Goal: Check status

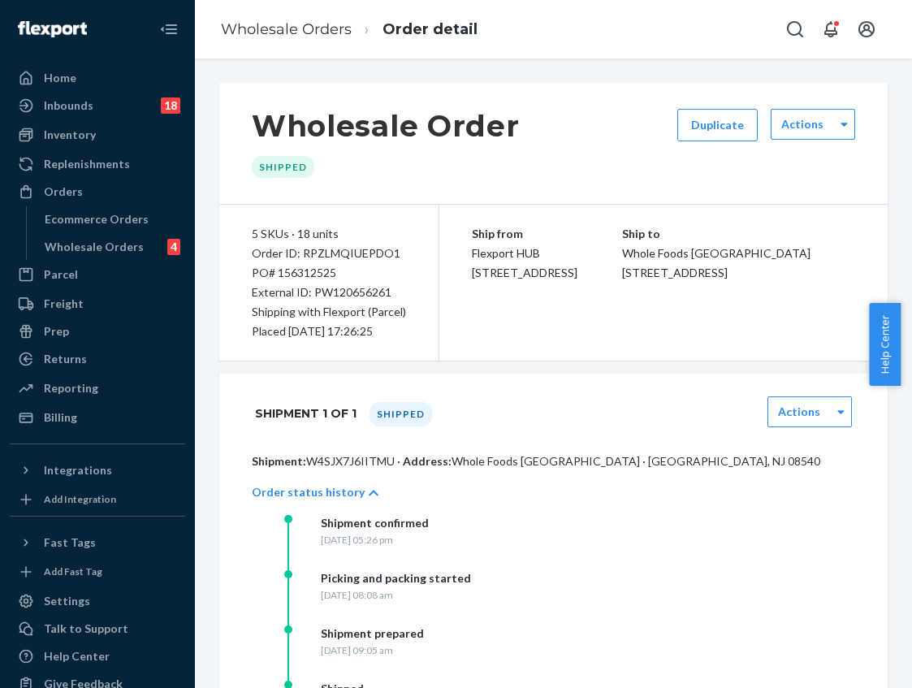
click at [282, 20] on link "Wholesale Orders" at bounding box center [286, 29] width 131 height 18
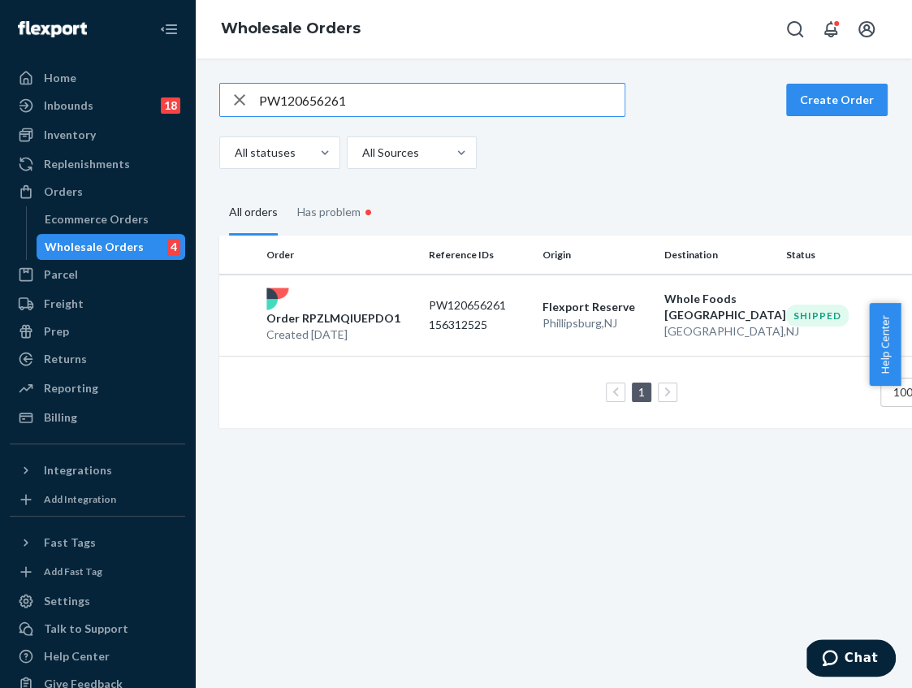
click at [311, 93] on input "PW120656261" at bounding box center [441, 100] width 365 height 32
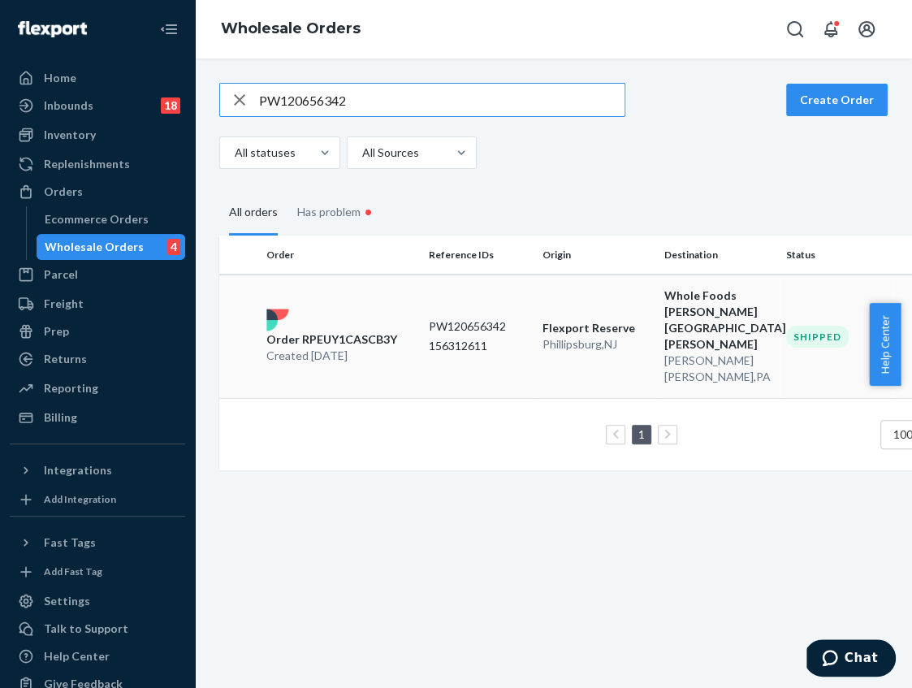
type input "PW120656342"
click at [333, 309] on div "Order RPEUY1CASCB3Y Created [DATE]" at bounding box center [341, 336] width 162 height 55
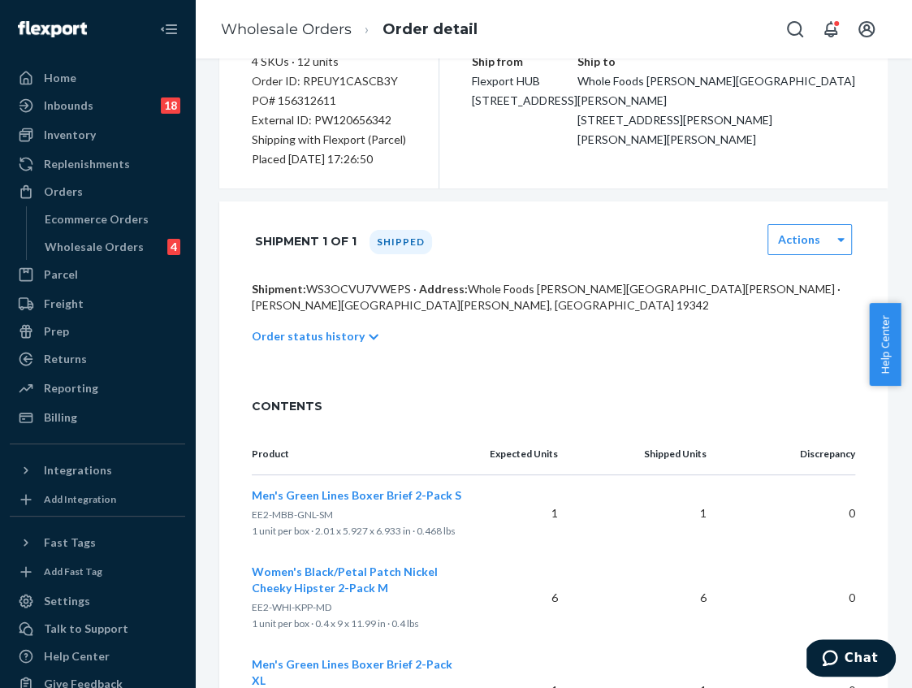
scroll to position [171, 0]
click at [331, 330] on p "Order status history" at bounding box center [308, 338] width 113 height 16
